Goal: Information Seeking & Learning: Learn about a topic

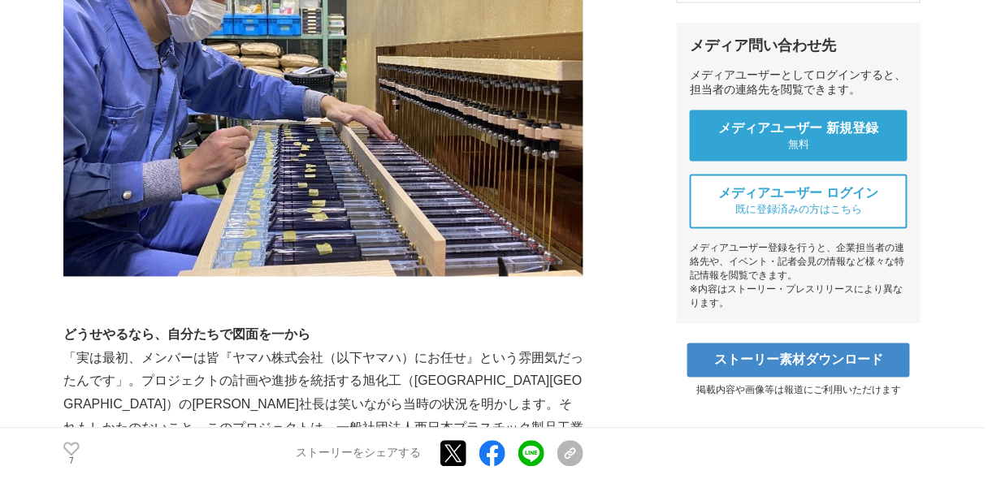
scroll to position [780, 0]
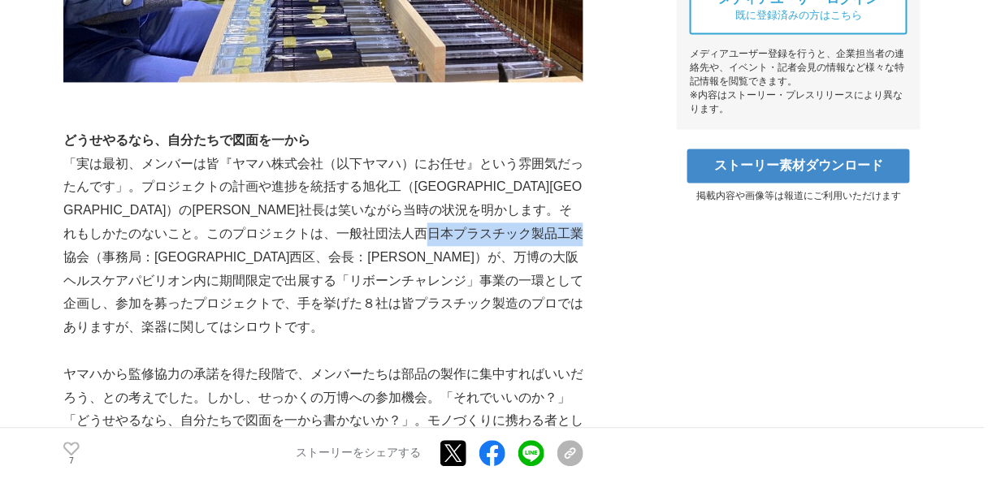
drag, startPoint x: 130, startPoint y: 354, endPoint x: 281, endPoint y: 354, distance: 151.1
click at [281, 340] on p "「実は最初、メンバーは皆『ヤマハ株式会社（以下ヤマハ）にお任せ』という雰囲気だったんです」。プロジェクトの計画や進捗を統括する旭化工（[GEOGRAPHIC_…" at bounding box center [323, 246] width 520 height 187
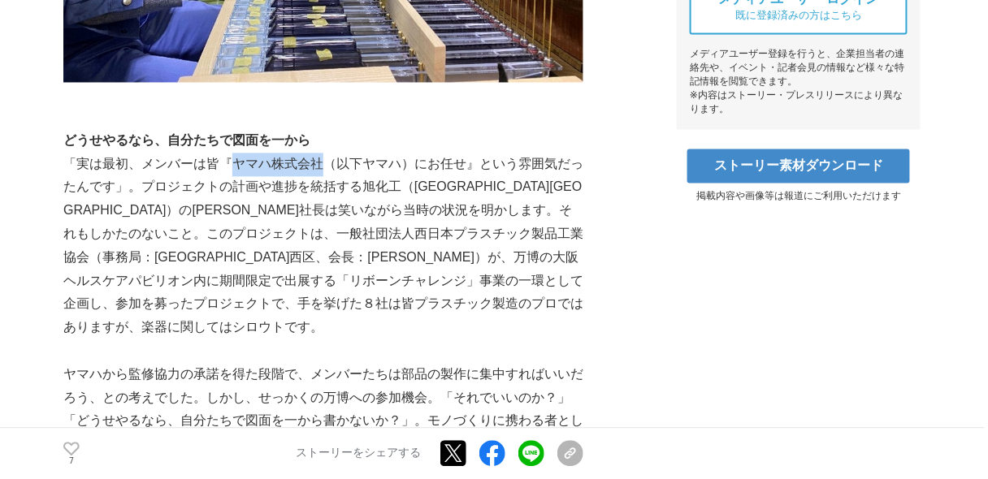
drag, startPoint x: 233, startPoint y: 259, endPoint x: 323, endPoint y: 261, distance: 89.4
click at [323, 261] on p "「実は最初、メンバーは皆『ヤマハ株式会社（以下ヤマハ）にお任せ』という雰囲気だったんです」。プロジェクトの計画や進捗を統括する旭化工（[GEOGRAPHIC_…" at bounding box center [323, 246] width 520 height 187
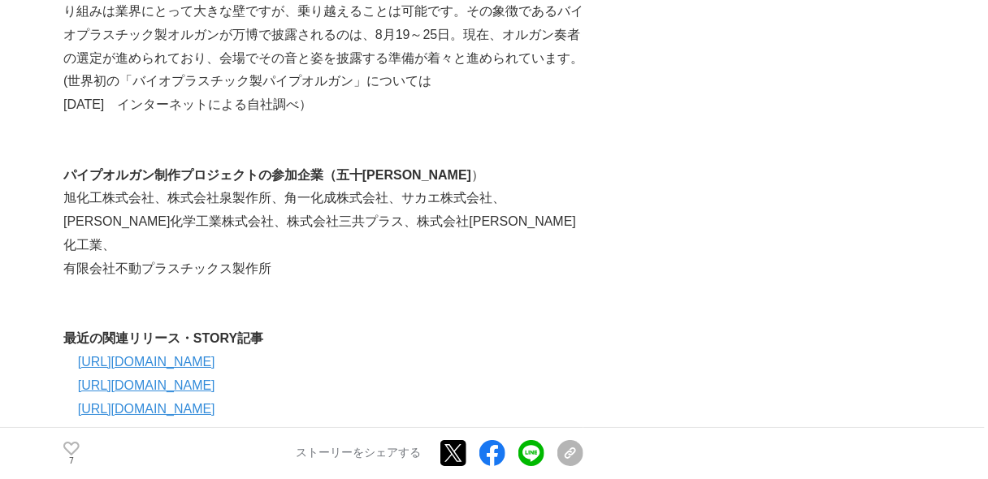
scroll to position [4550, 0]
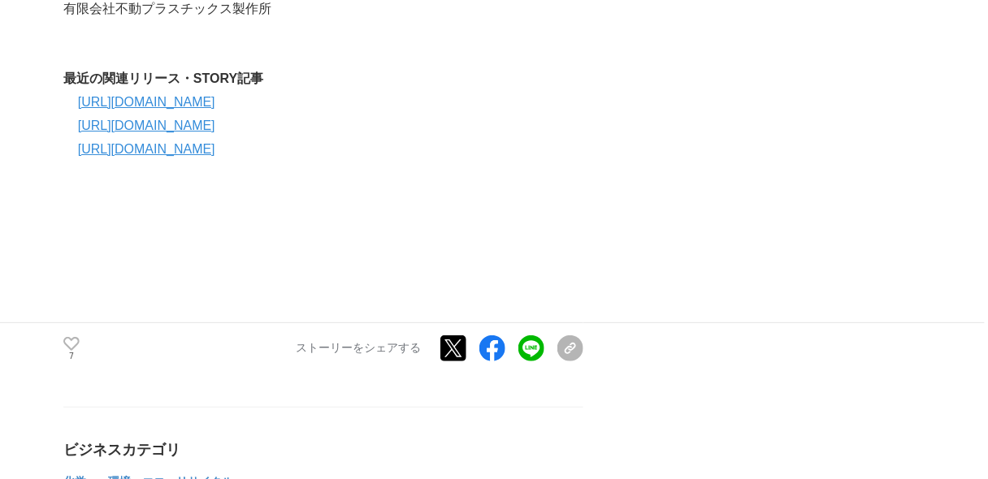
drag, startPoint x: 196, startPoint y: 219, endPoint x: 275, endPoint y: 226, distance: 79.1
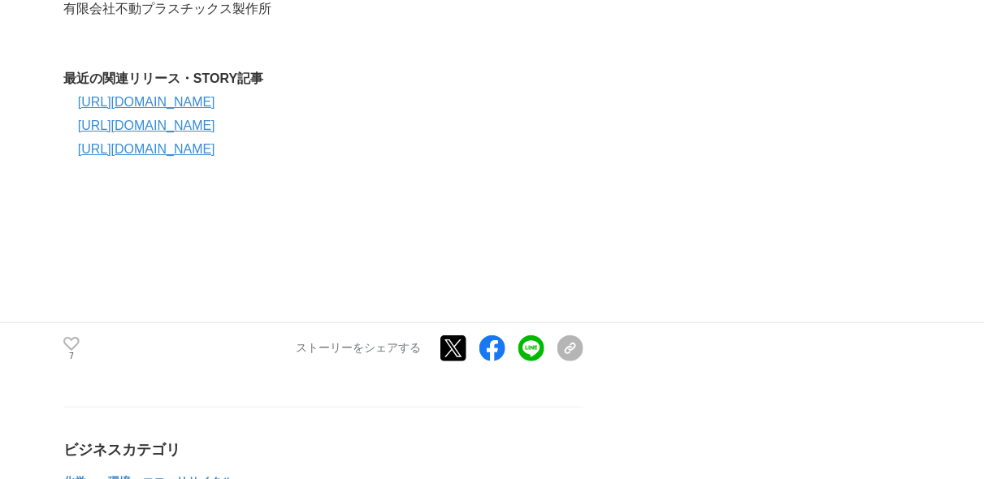
drag, startPoint x: 423, startPoint y: 210, endPoint x: 385, endPoint y: 217, distance: 38.7
click at [201, 21] on p "有限会社不動プラスチックス製作所" at bounding box center [323, 10] width 520 height 24
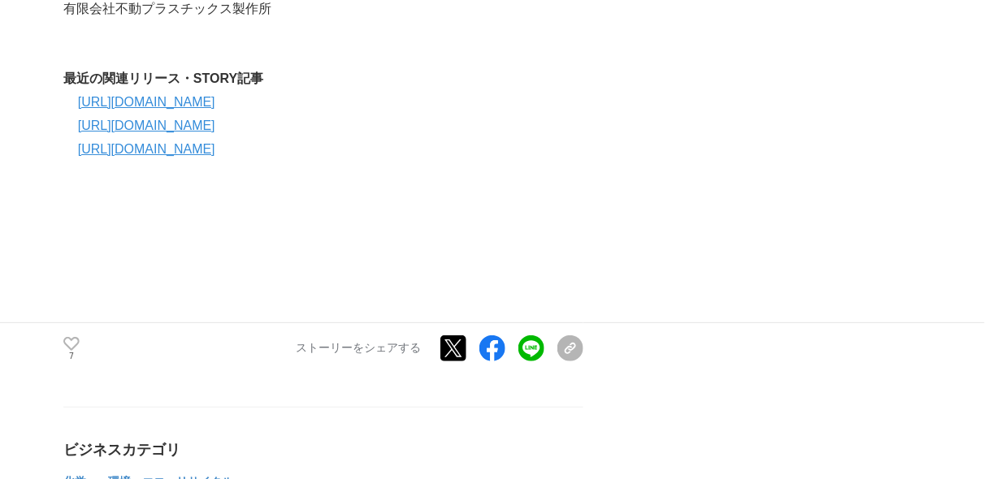
drag, startPoint x: 67, startPoint y: 193, endPoint x: 162, endPoint y: 193, distance: 95.1
drag, startPoint x: 180, startPoint y: 200, endPoint x: 291, endPoint y: 195, distance: 111.4
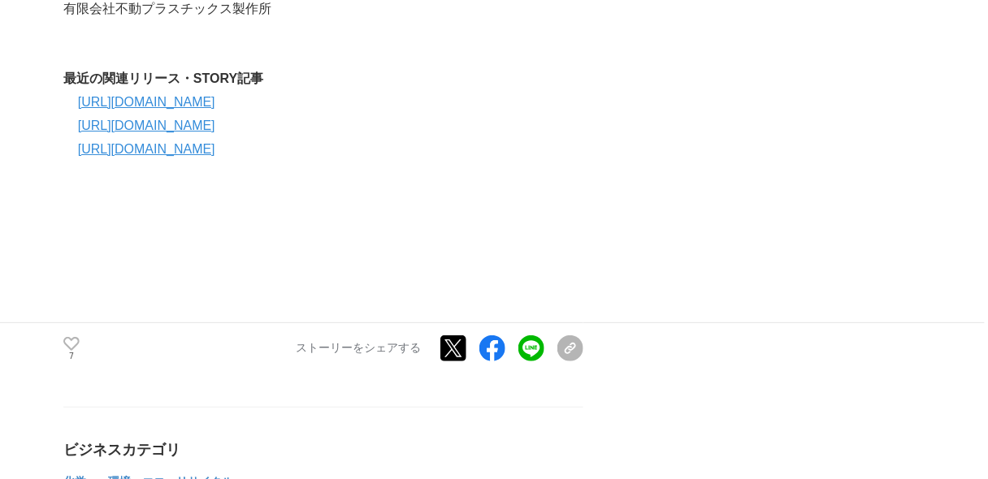
drag, startPoint x: 298, startPoint y: 196, endPoint x: 401, endPoint y: 197, distance: 103.2
drag, startPoint x: 344, startPoint y: 227, endPoint x: 479, endPoint y: 227, distance: 134.9
drag, startPoint x: 76, startPoint y: 244, endPoint x: 294, endPoint y: 246, distance: 217.8
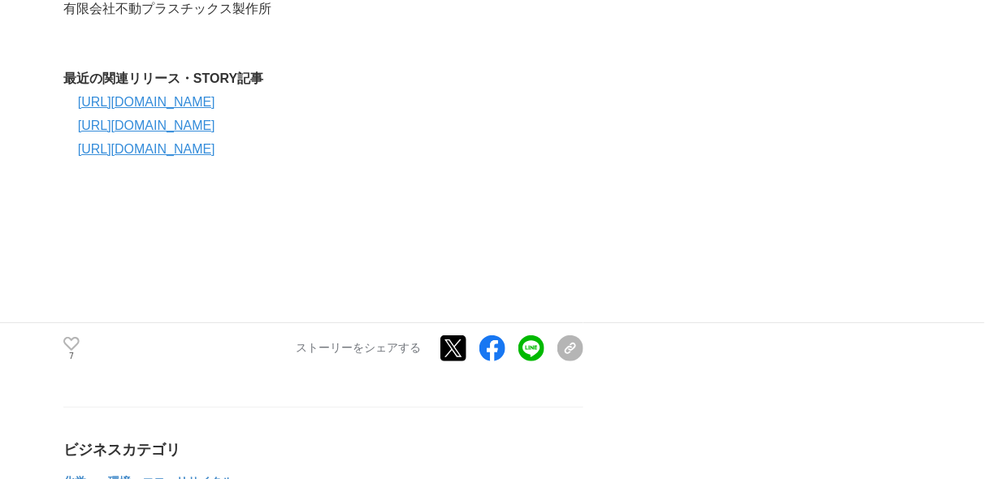
click at [294, 21] on p "有限会社不動プラスチックス製作所" at bounding box center [323, 10] width 520 height 24
drag, startPoint x: 416, startPoint y: 195, endPoint x: 511, endPoint y: 193, distance: 95.1
drag, startPoint x: 75, startPoint y: 221, endPoint x: 201, endPoint y: 215, distance: 126.1
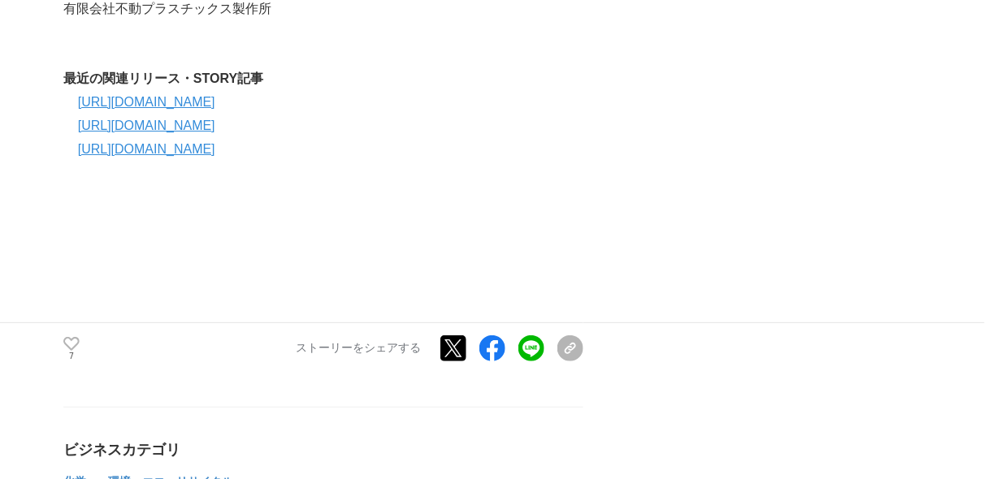
drag, startPoint x: 181, startPoint y: 198, endPoint x: 279, endPoint y: 188, distance: 98.8
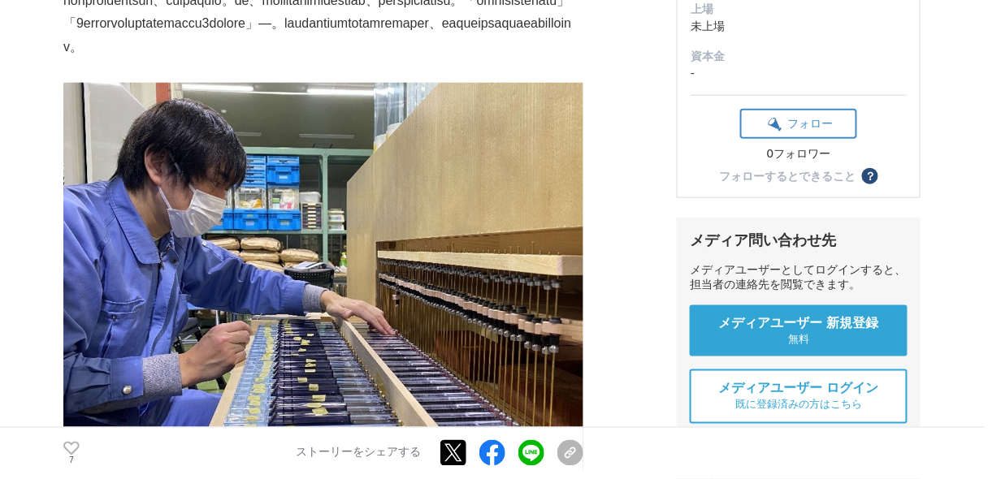
scroll to position [0, 0]
